Goal: Find specific page/section: Find specific page/section

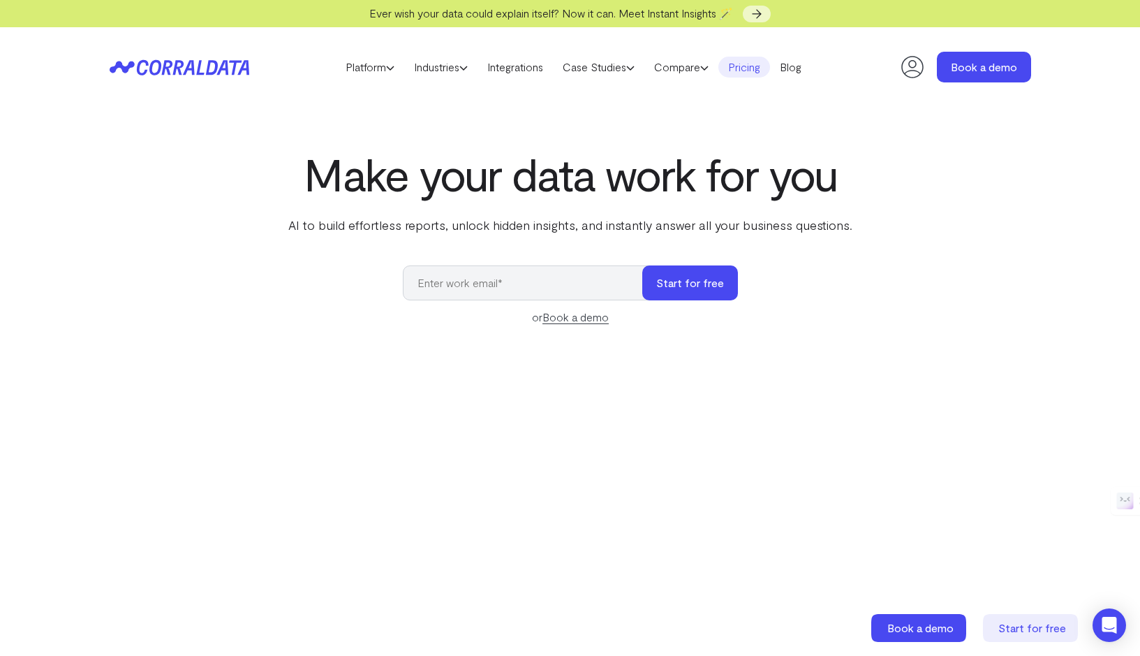
click at [753, 67] on link "Pricing" at bounding box center [745, 67] width 52 height 21
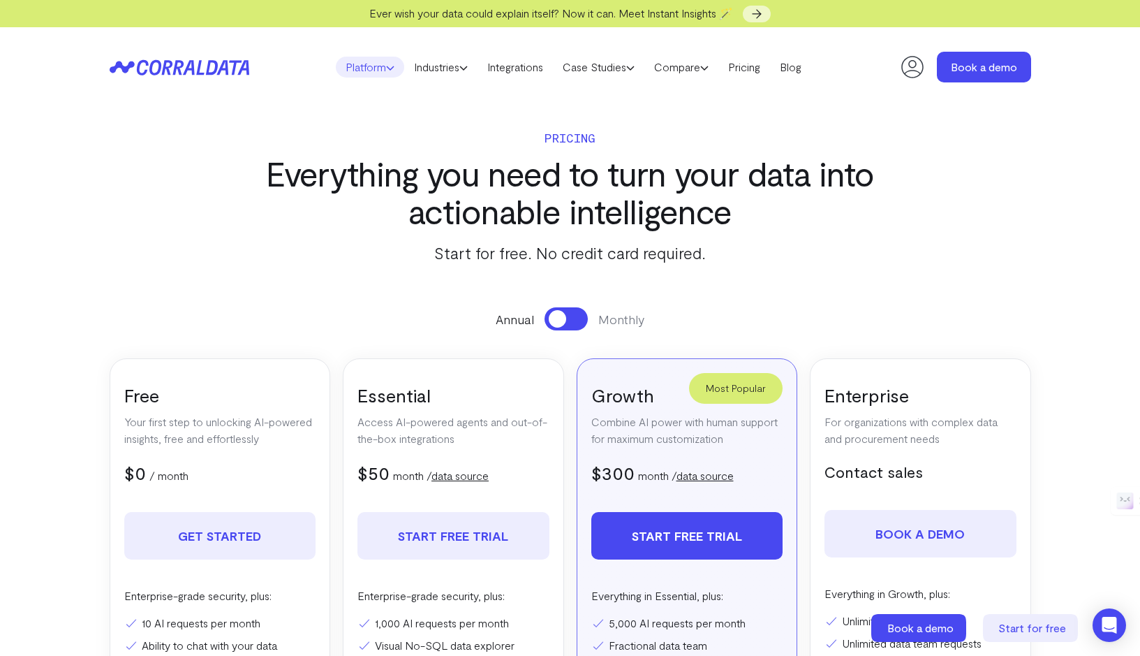
click at [362, 67] on link "Platform" at bounding box center [370, 67] width 68 height 21
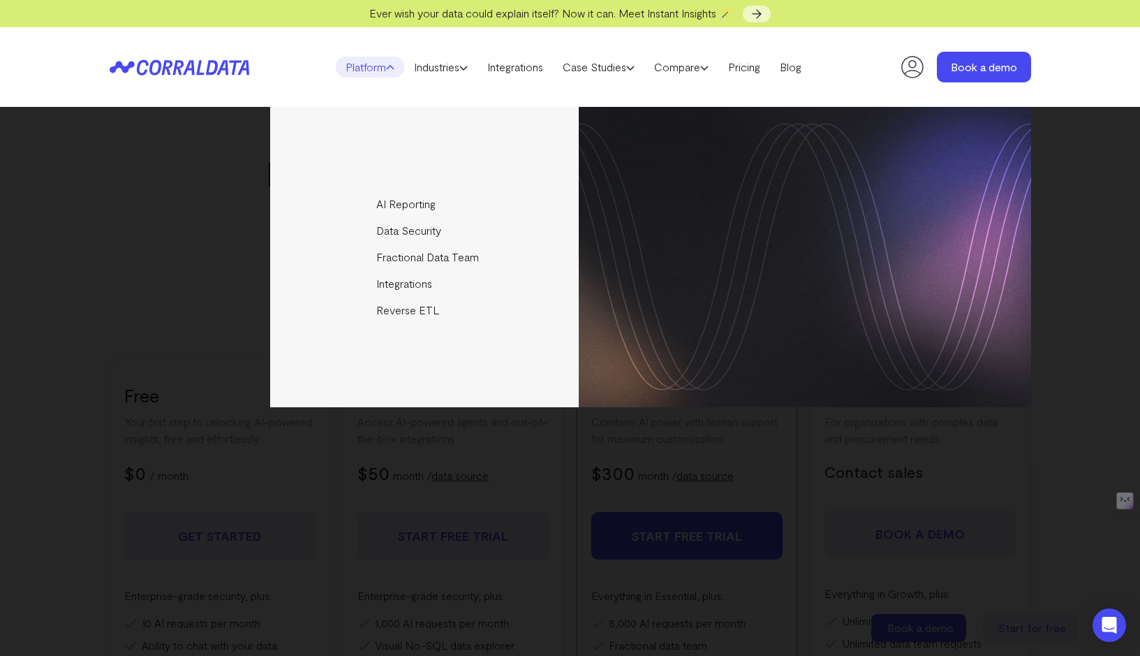
click at [67, 254] on div "AI Reporting Use AI to effortlessly answer any business questions from all your…" at bounding box center [570, 381] width 1140 height 549
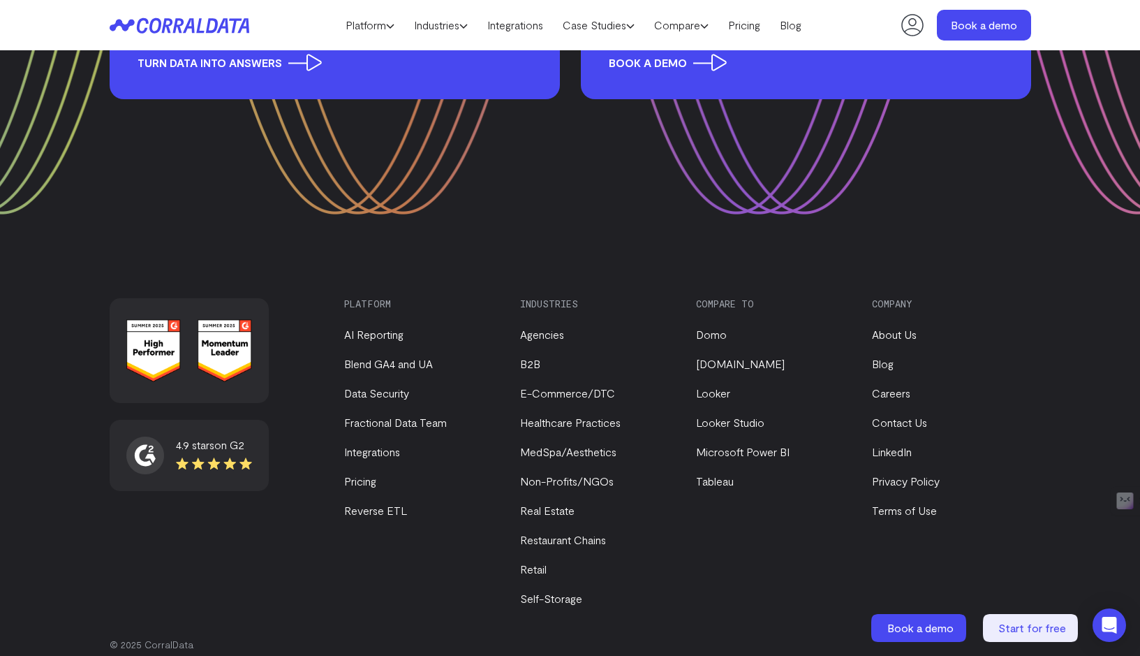
scroll to position [2072, 0]
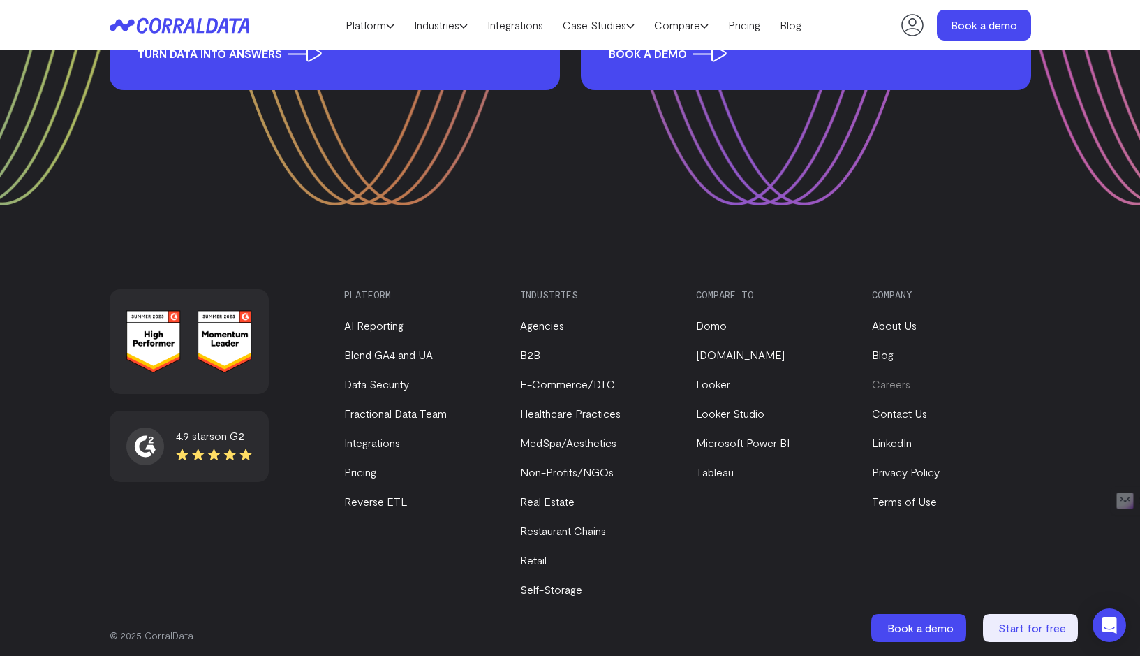
click at [888, 388] on link "Careers" at bounding box center [891, 383] width 38 height 13
